Goal: Information Seeking & Learning: Learn about a topic

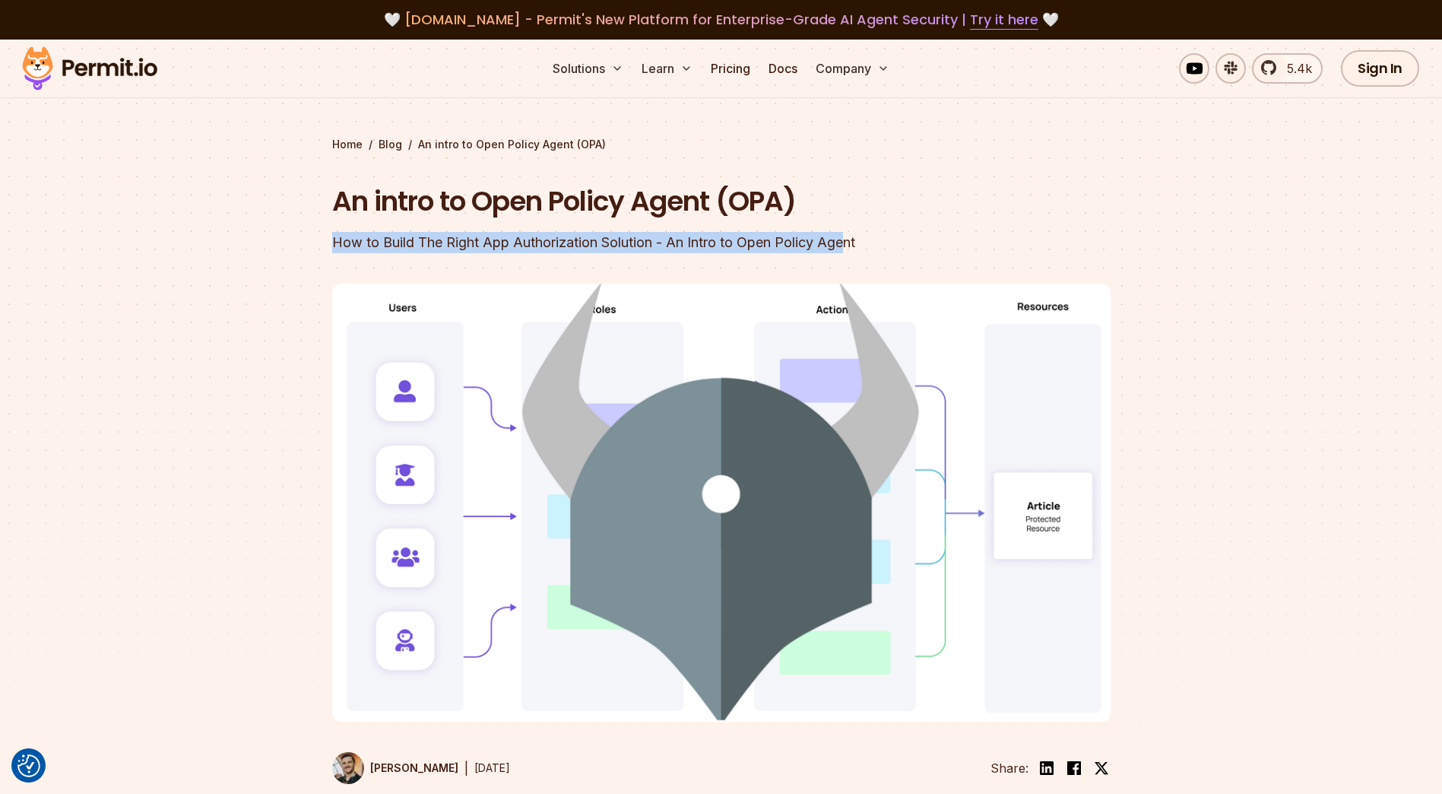
drag, startPoint x: 351, startPoint y: 234, endPoint x: 851, endPoint y: 254, distance: 500.6
click at [851, 254] on section "Home / Blog / An intro to Open Policy Agent (OPA) An intro to Open Policy Agent…" at bounding box center [721, 440] width 1442 height 800
drag, startPoint x: 851, startPoint y: 254, endPoint x: 613, endPoint y: 245, distance: 238.9
click at [613, 245] on div "How to Build The Right App Authorization Solution - An Intro to Open Policy Age…" at bounding box center [624, 242] width 584 height 21
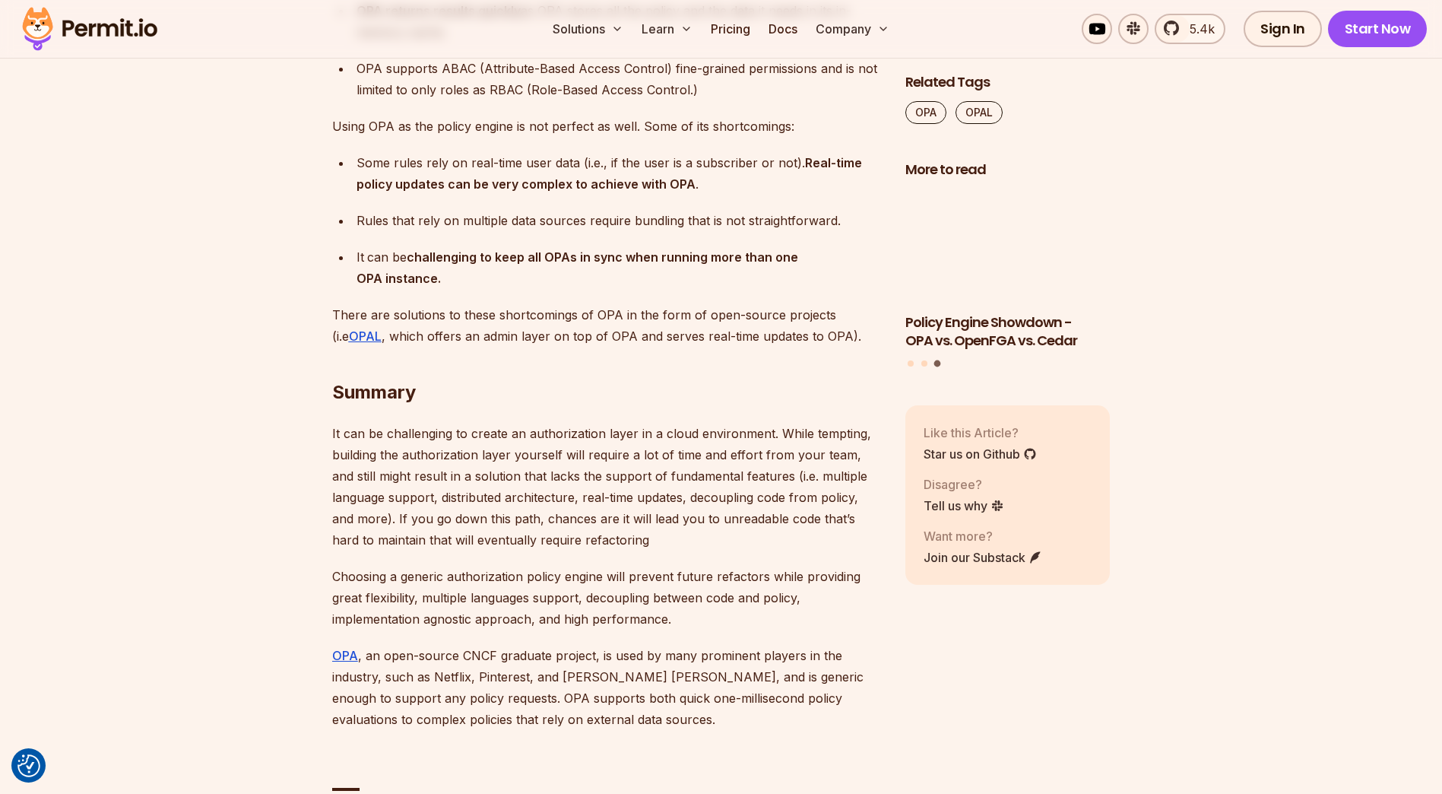
scroll to position [6918, 0]
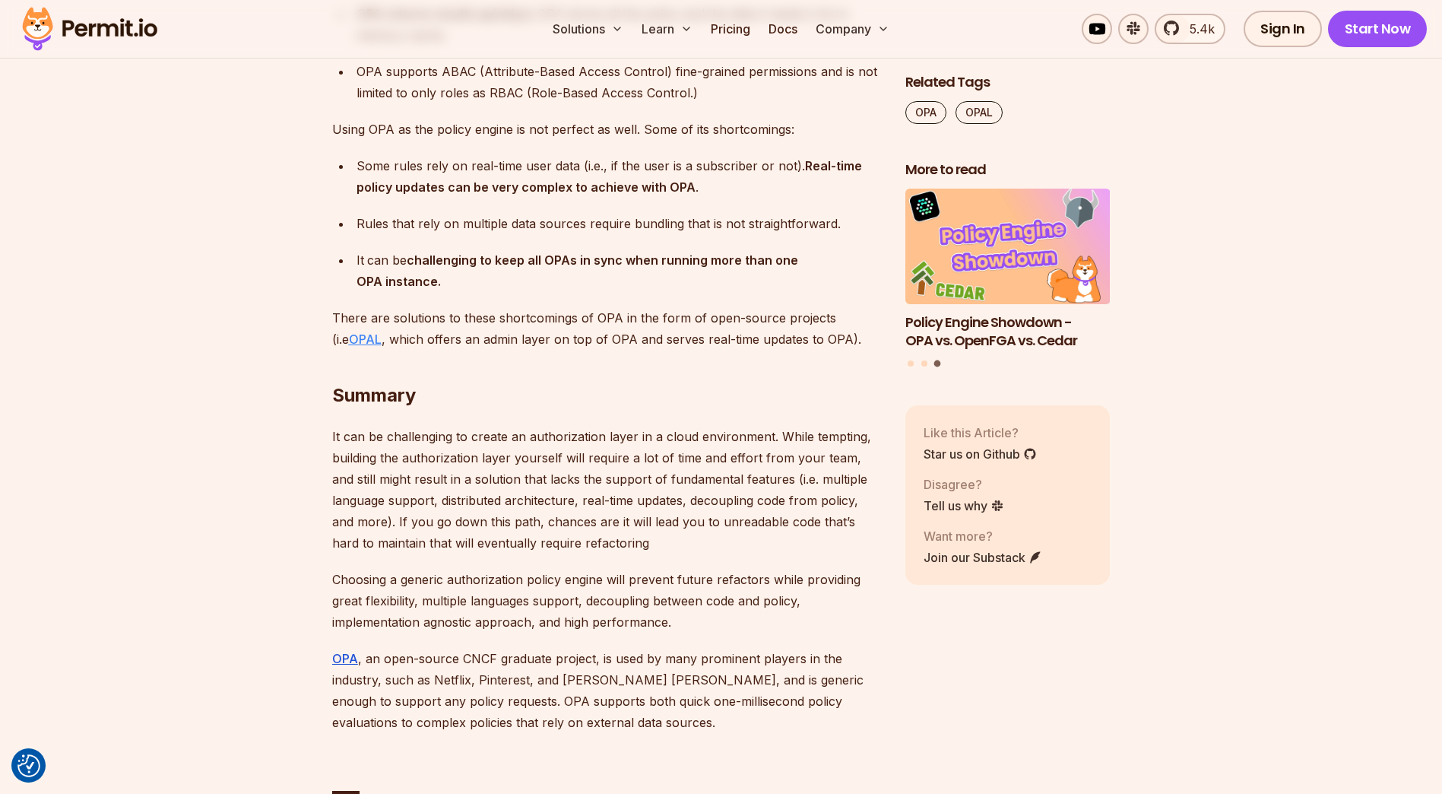
click at [357, 347] on u "OPAL" at bounding box center [365, 338] width 33 height 15
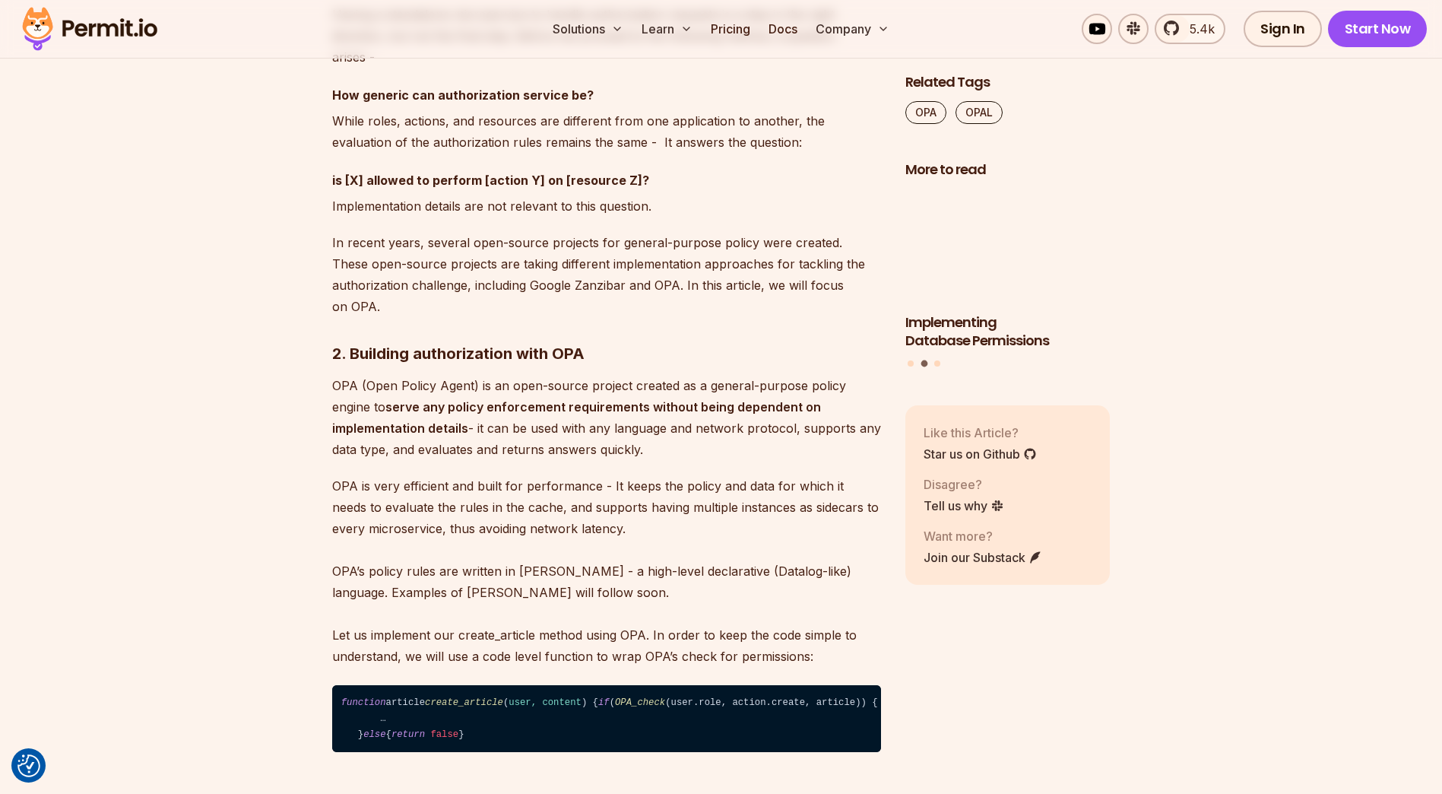
scroll to position [4029, 0]
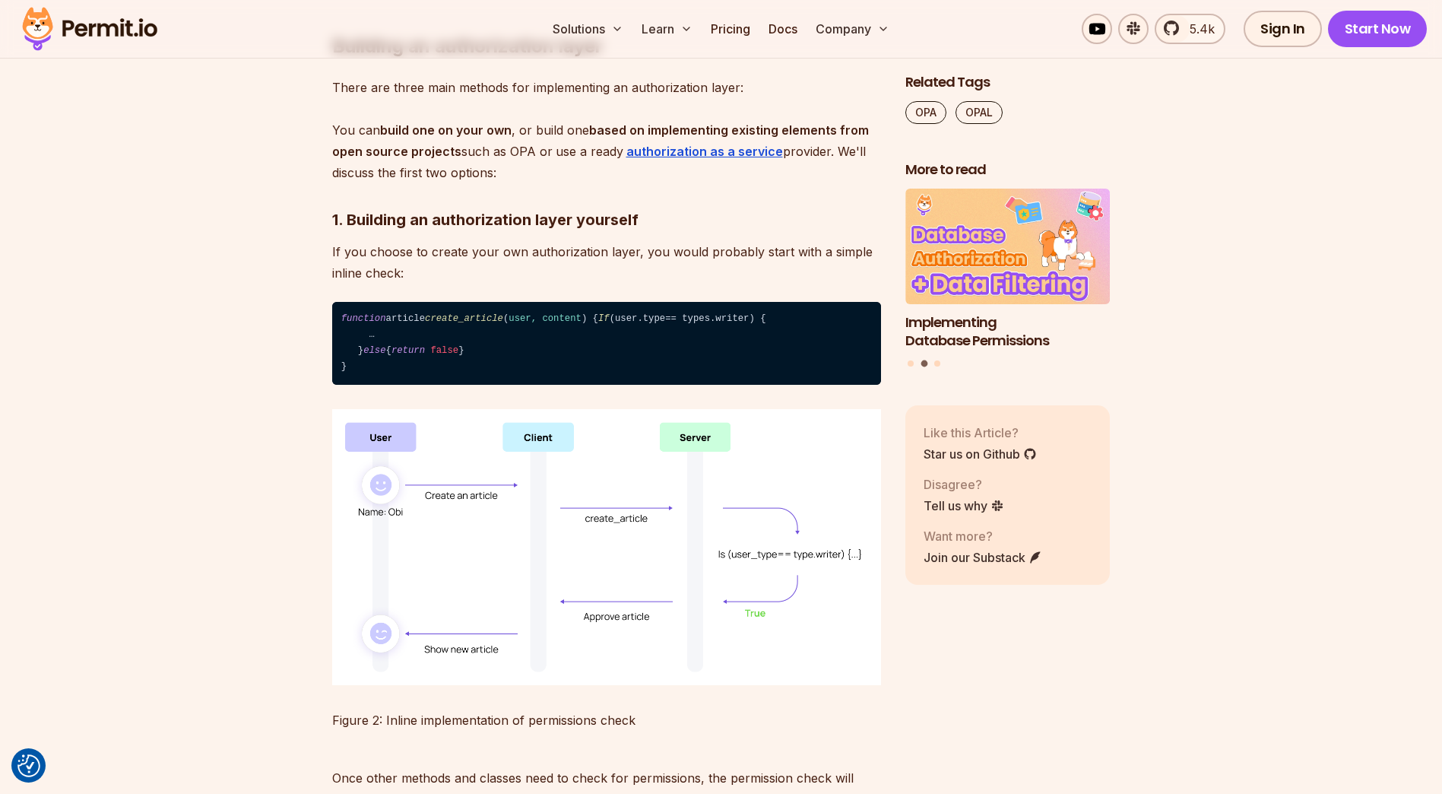
drag, startPoint x: 288, startPoint y: 464, endPoint x: 286, endPoint y: 448, distance: 16.9
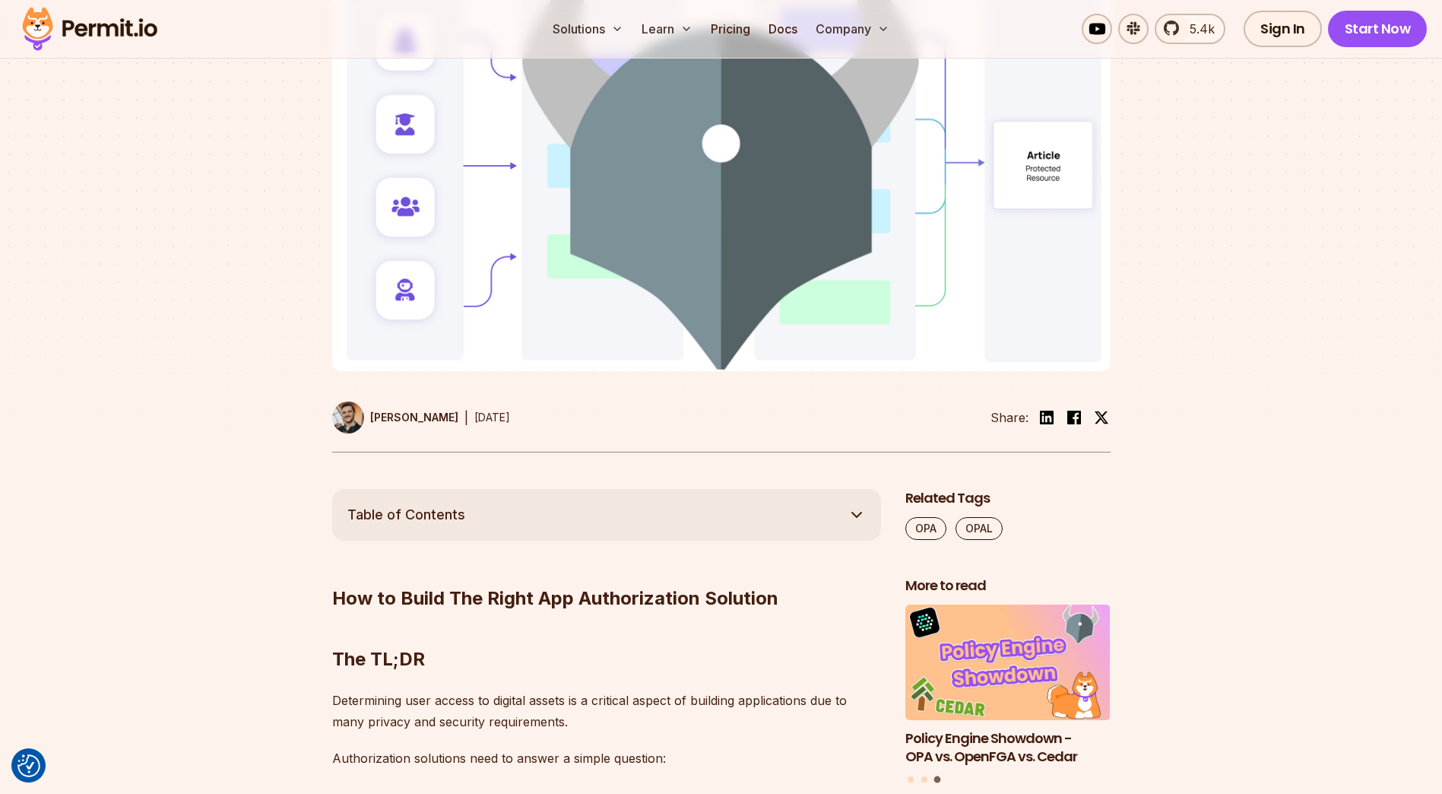
scroll to position [684, 0]
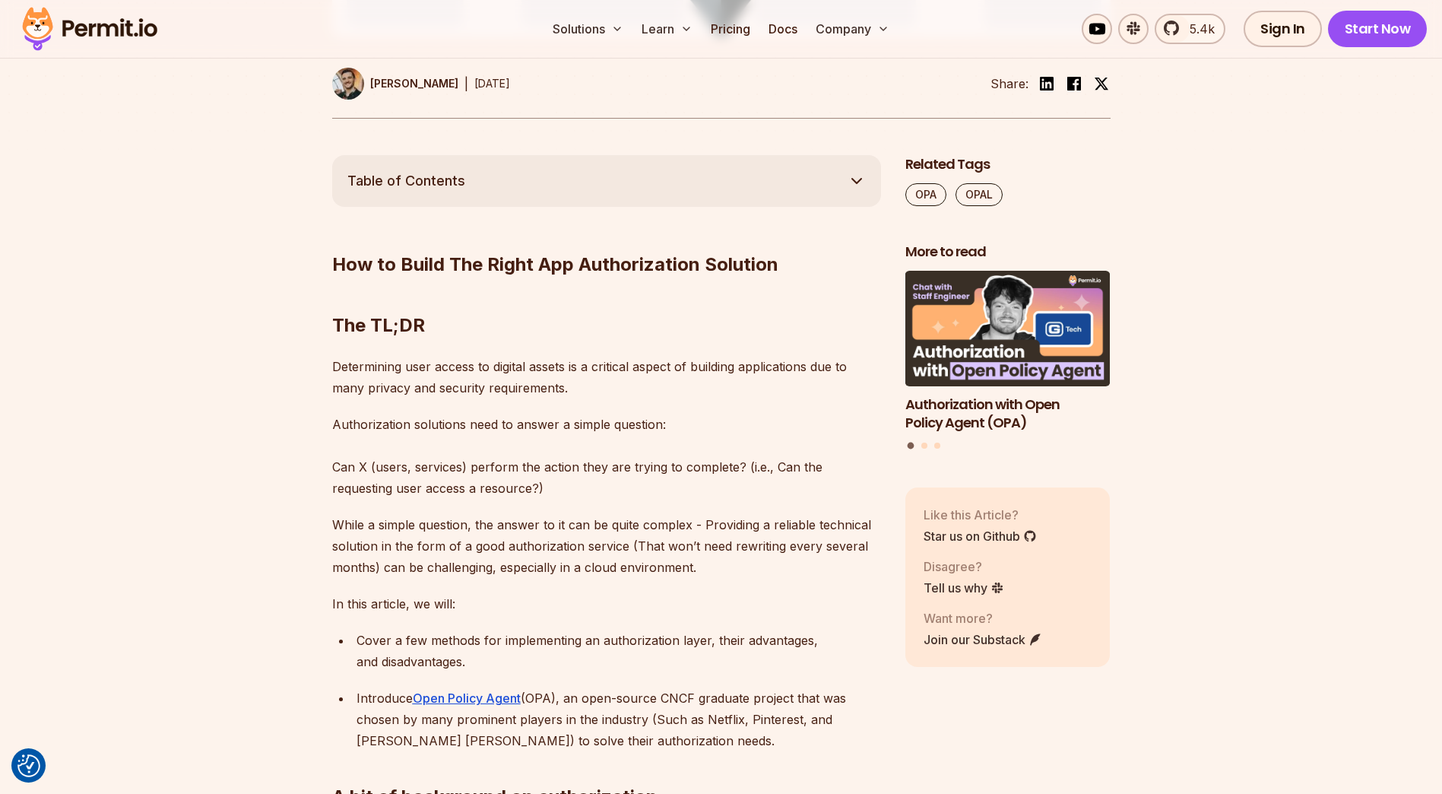
drag, startPoint x: 487, startPoint y: 113, endPoint x: 474, endPoint y: 112, distance: 13.0
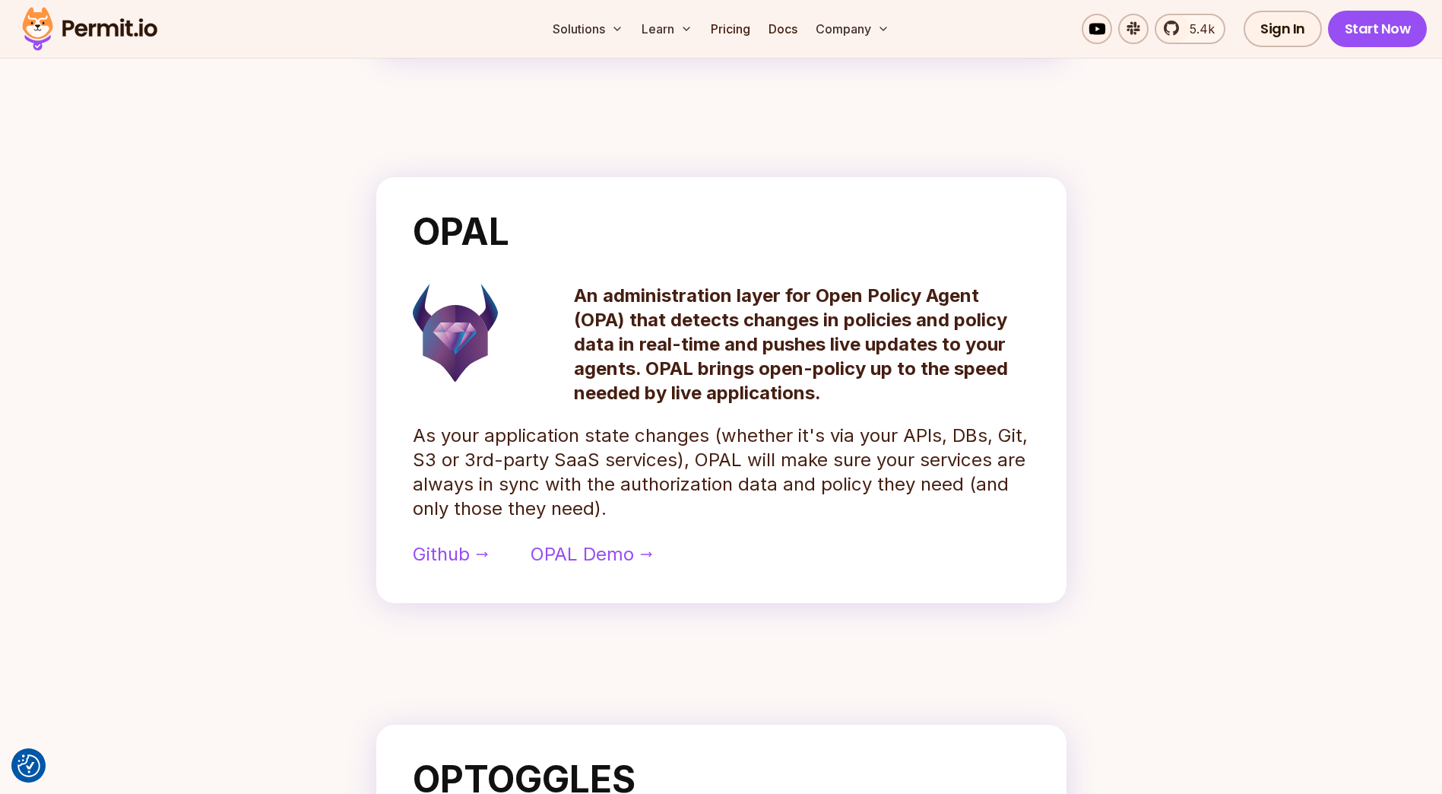
scroll to position [608, 0]
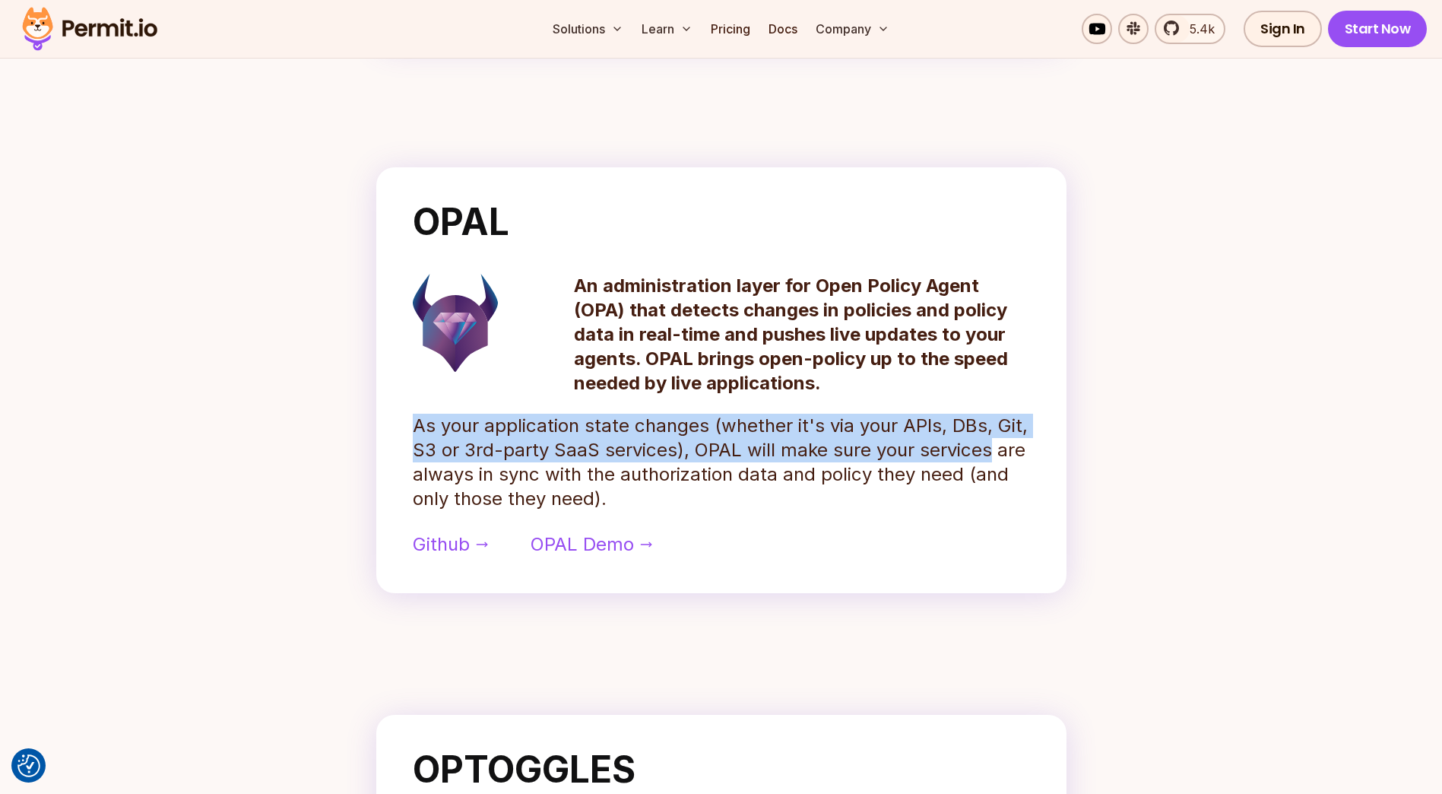
drag, startPoint x: 404, startPoint y: 422, endPoint x: 987, endPoint y: 461, distance: 584.4
click at [987, 461] on div "OPAL An administration layer for Open Policy Agent (OPA) that detects changes i…" at bounding box center [721, 380] width 690 height 426
drag, startPoint x: 987, startPoint y: 461, endPoint x: 778, endPoint y: 461, distance: 209.1
click at [778, 461] on p "As your application state changes (whether it's via your APIs, DBs, Git, S3 or …" at bounding box center [721, 462] width 617 height 97
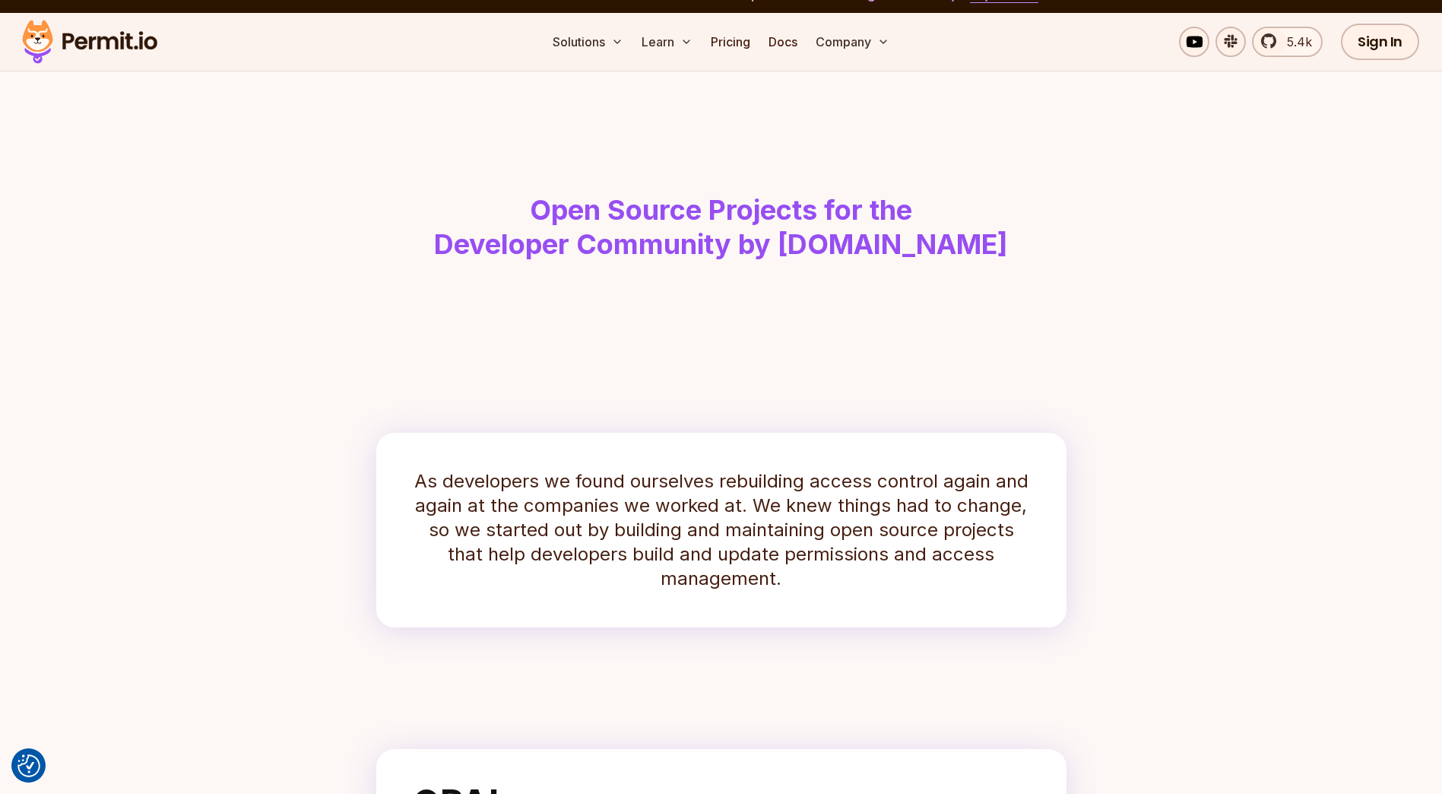
scroll to position [0, 0]
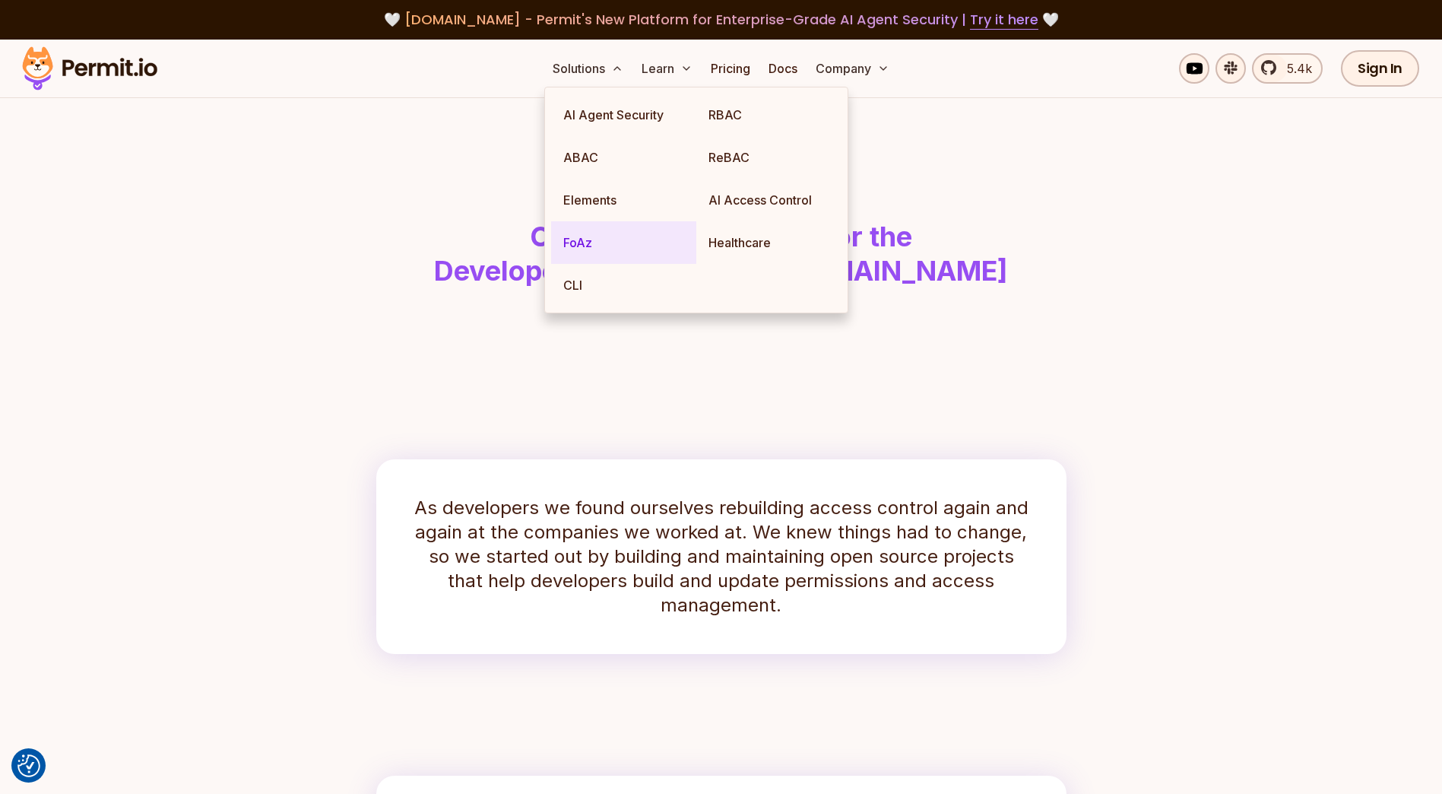
click at [579, 255] on link "FoAz" at bounding box center [623, 242] width 145 height 43
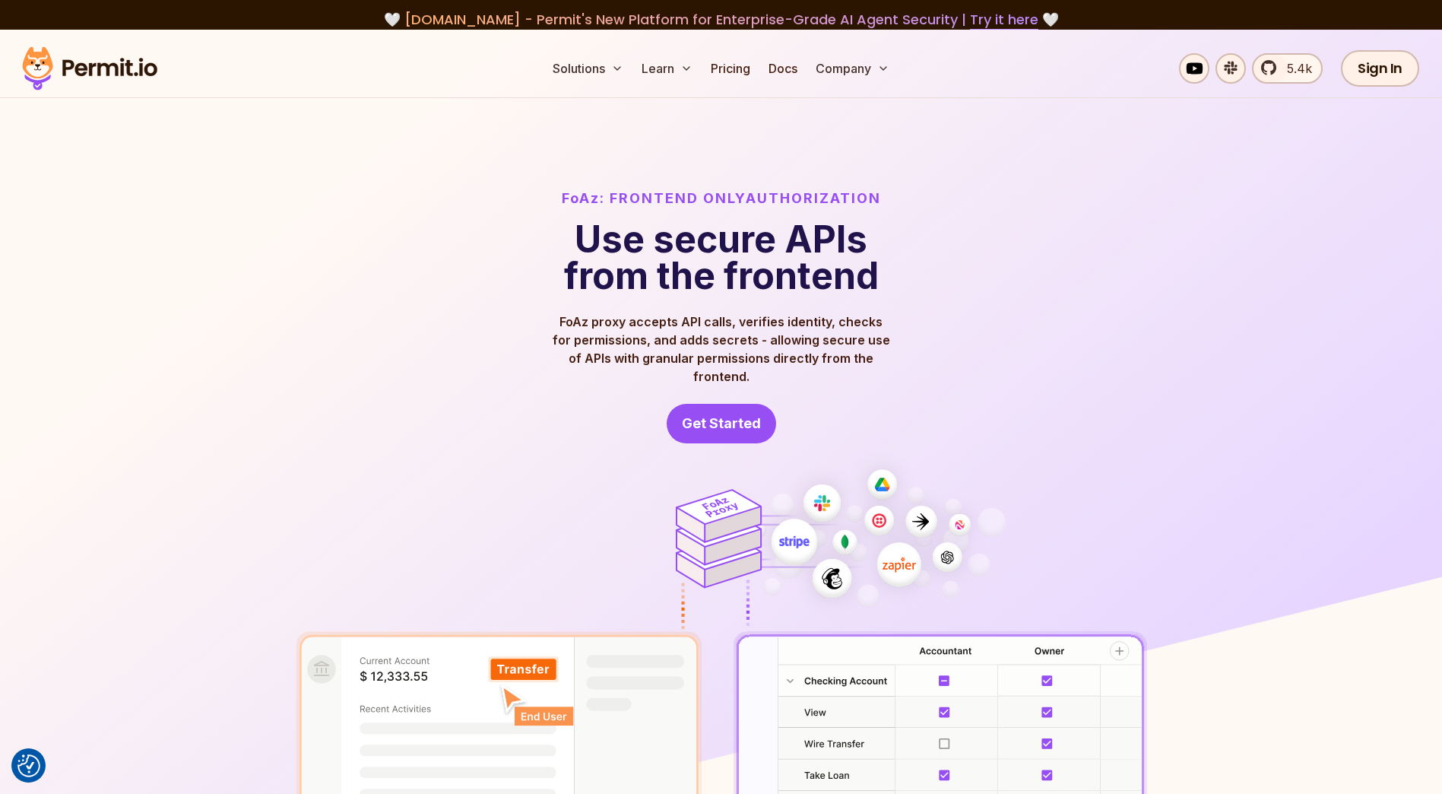
click at [422, 334] on div "FoAz: Frontend Only Authorization Use secure APIs from the frontend FoAz proxy …" at bounding box center [721, 315] width 851 height 255
drag, startPoint x: 426, startPoint y: 271, endPoint x: 426, endPoint y: 262, distance: 9.2
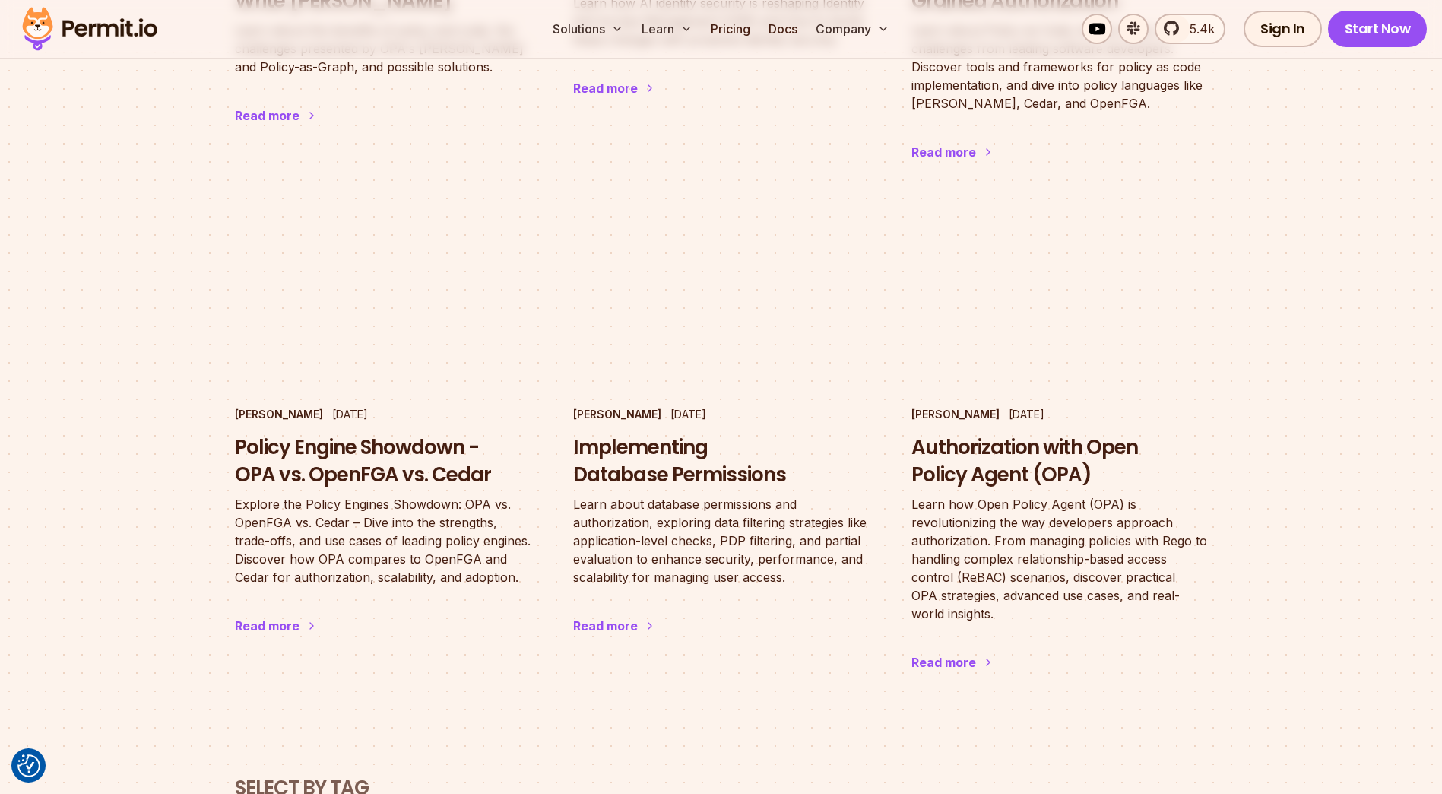
scroll to position [3801, 0]
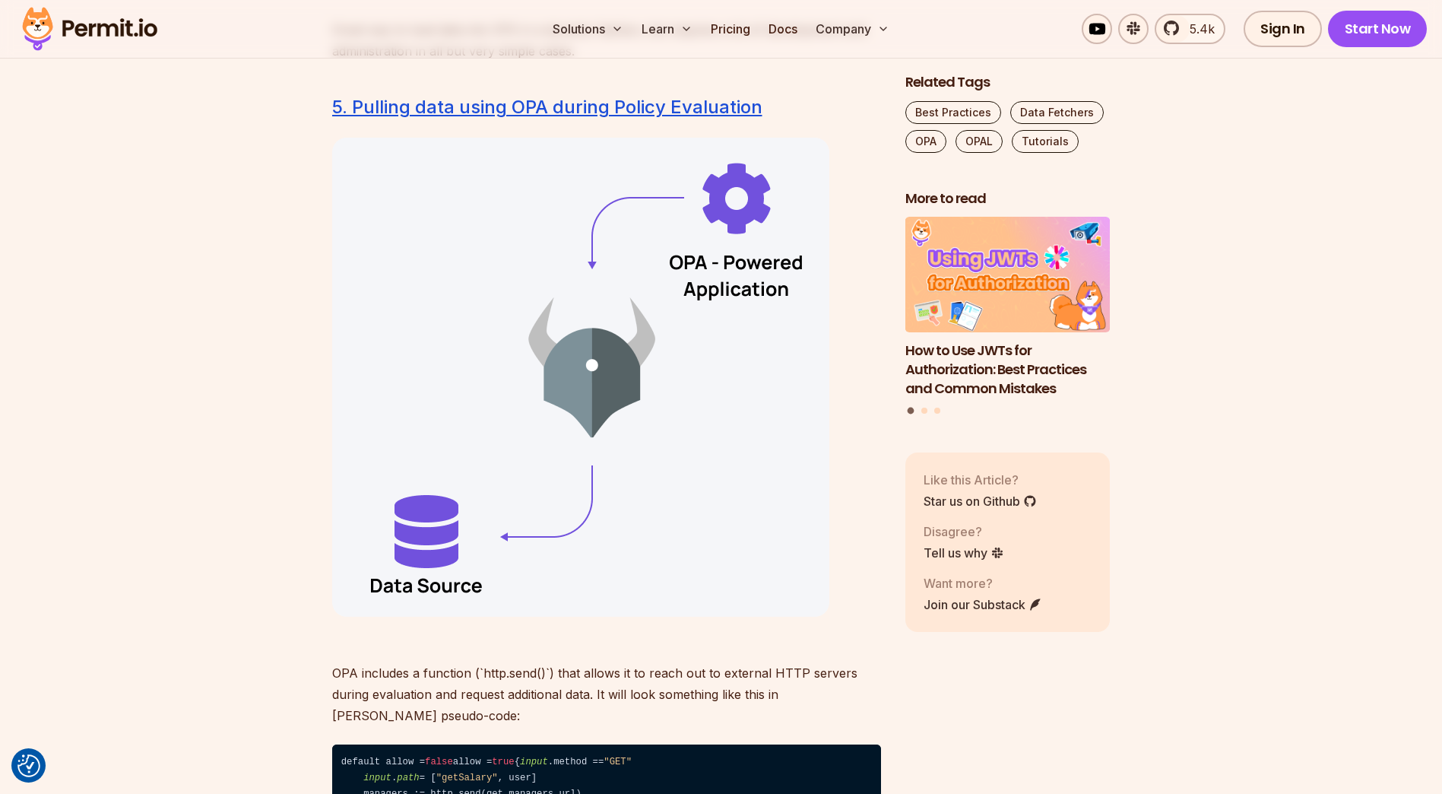
scroll to position [8514, 0]
